Goal: Transaction & Acquisition: Book appointment/travel/reservation

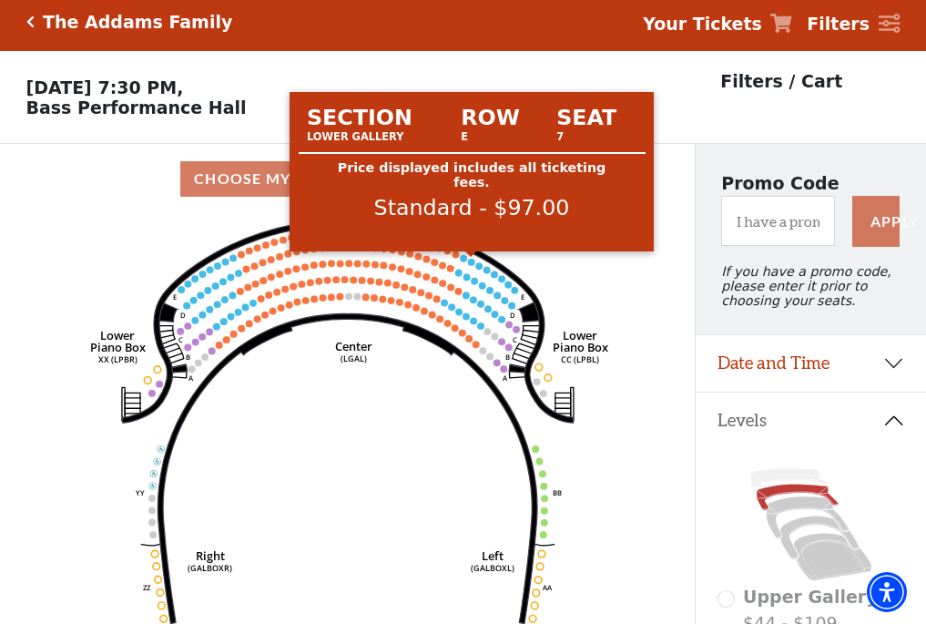
scroll to position [85, 0]
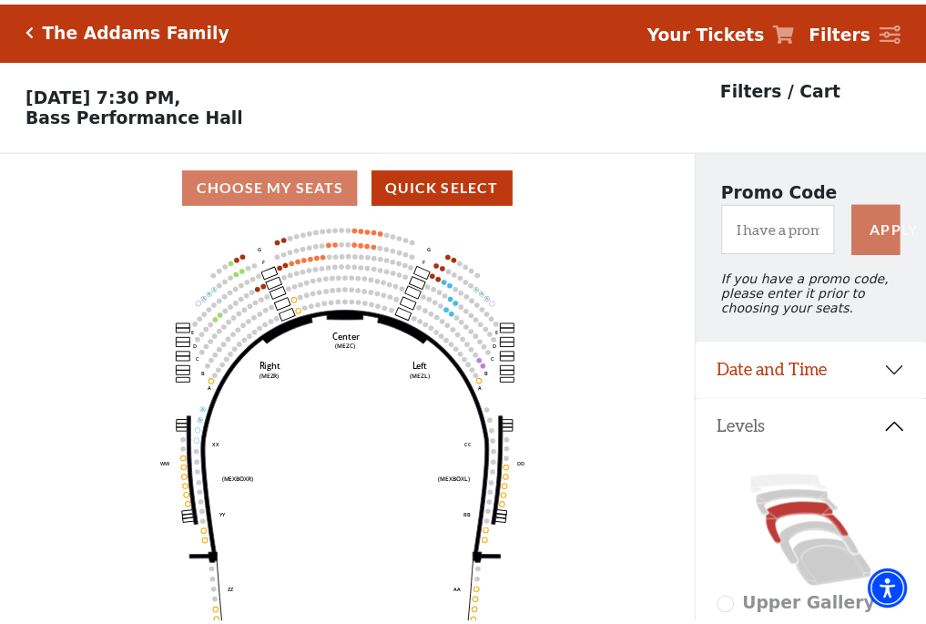
scroll to position [85, 0]
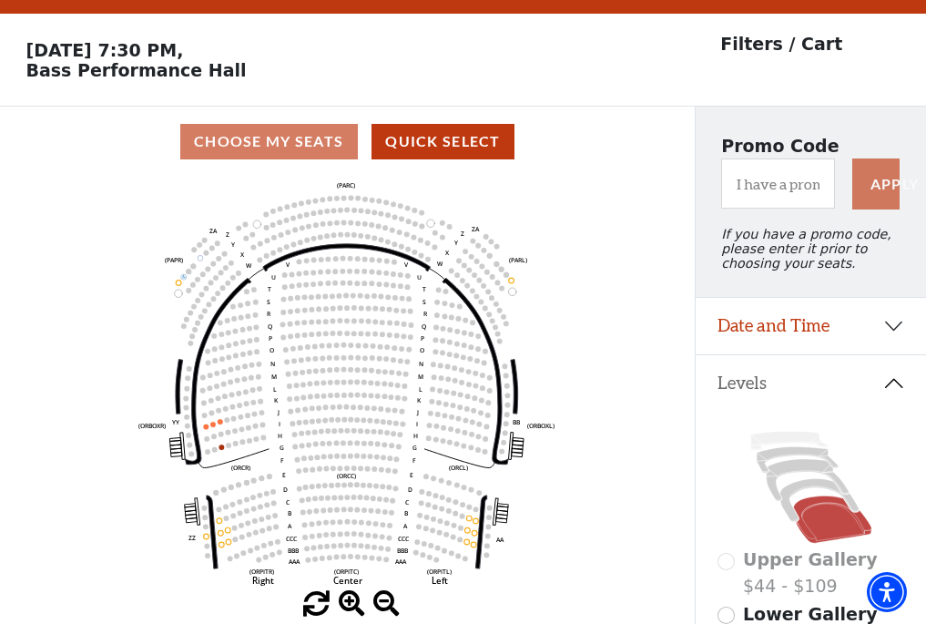
scroll to position [85, 0]
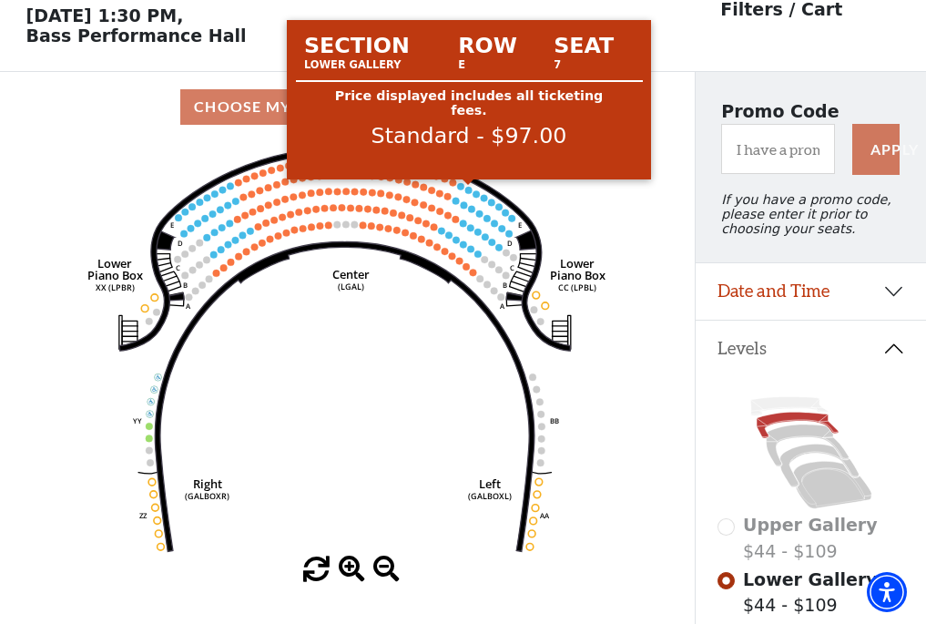
scroll to position [85, 0]
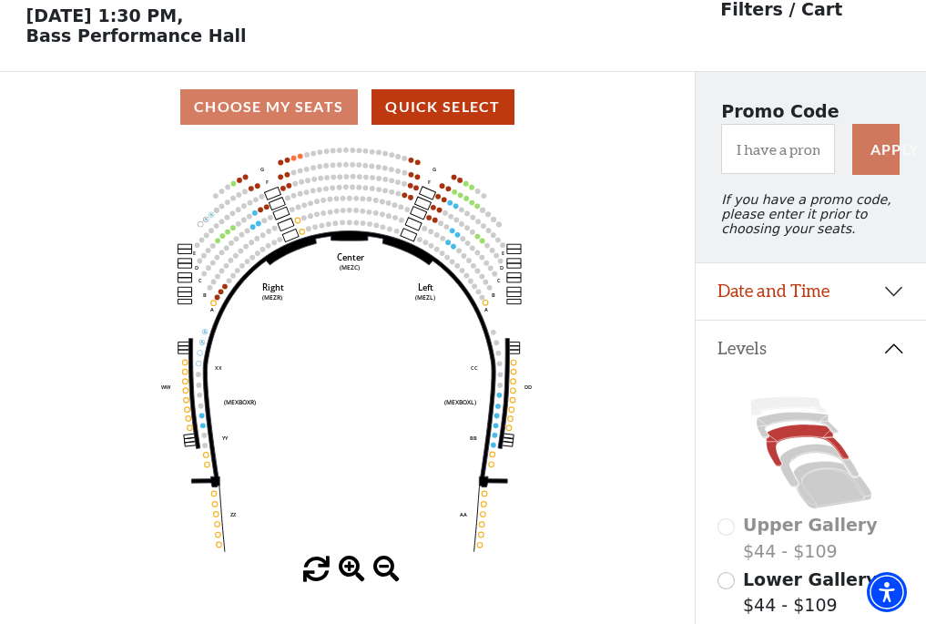
scroll to position [85, 0]
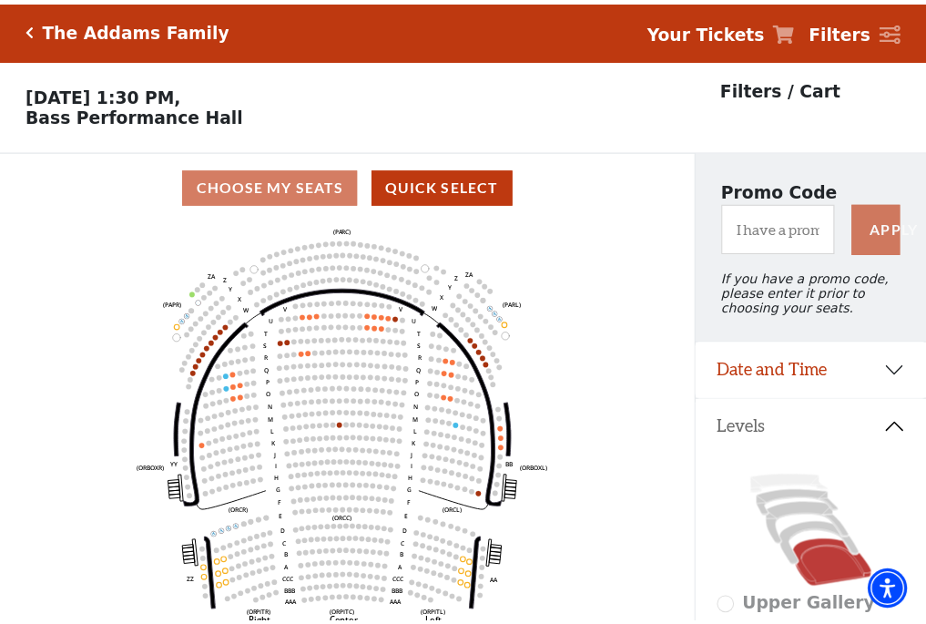
scroll to position [85, 0]
